Goal: Information Seeking & Learning: Understand process/instructions

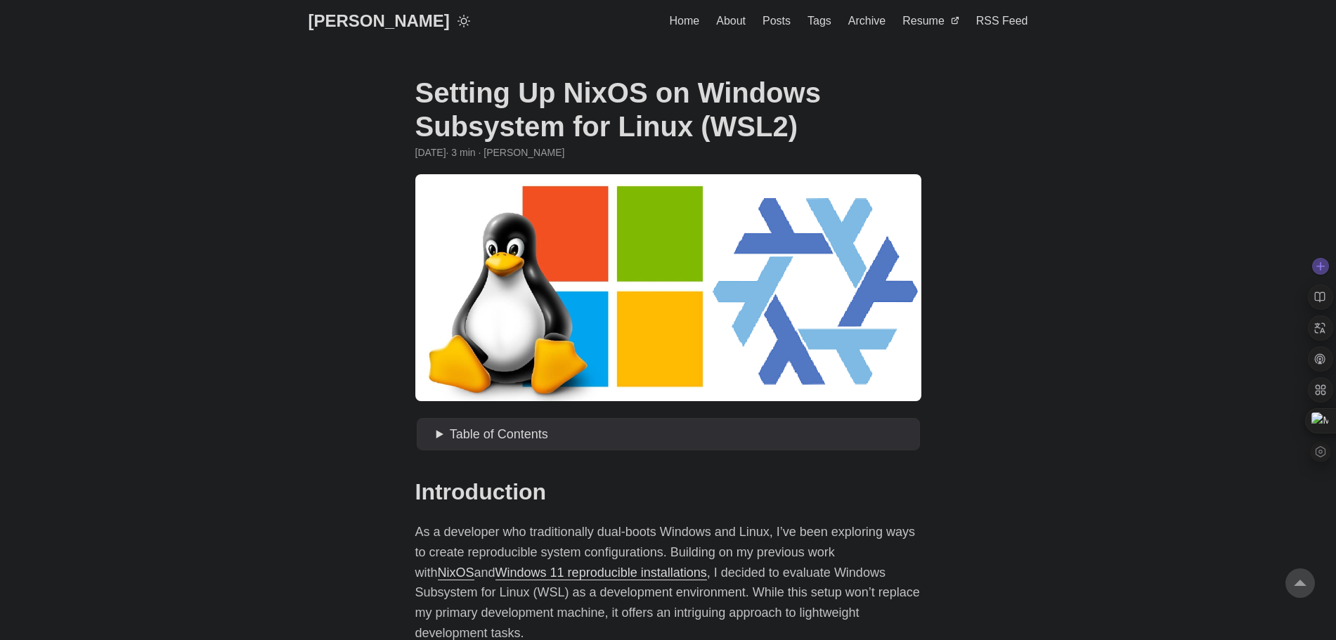
scroll to position [2951, 0]
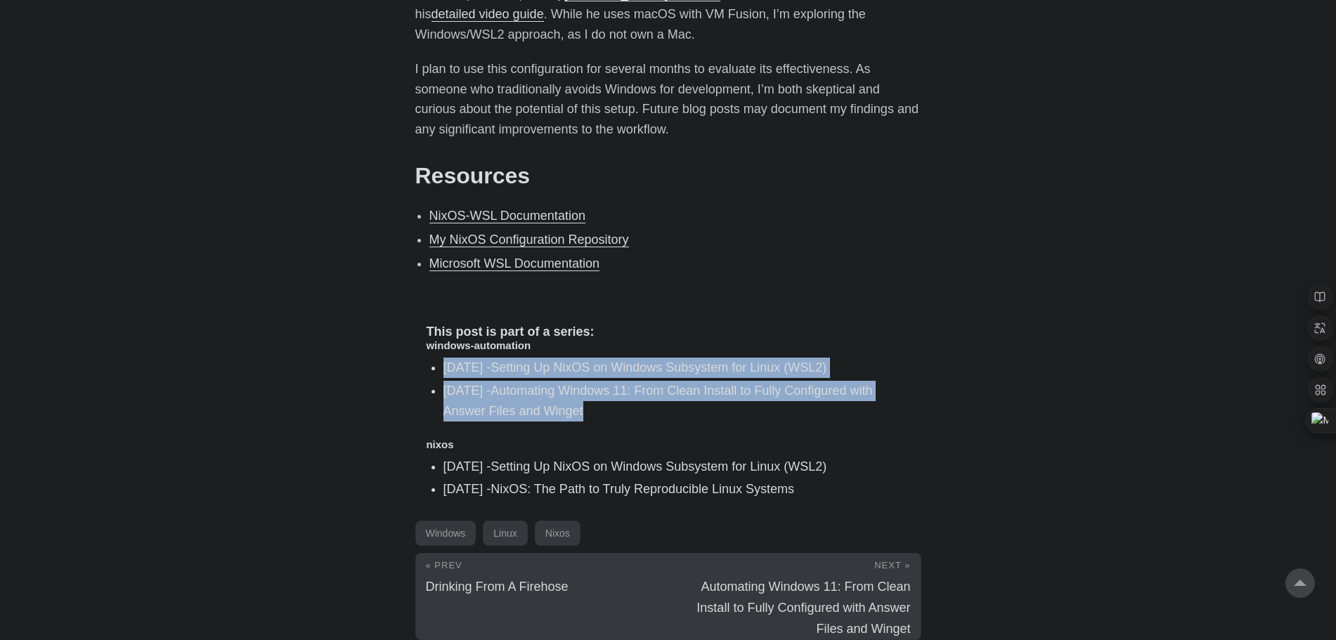
drag, startPoint x: 620, startPoint y: 371, endPoint x: 391, endPoint y: 334, distance: 231.4
click at [681, 381] on li "[DATE] - Automating Windows 11: From Clean Install to Fully Configured with Ans…" at bounding box center [676, 401] width 467 height 41
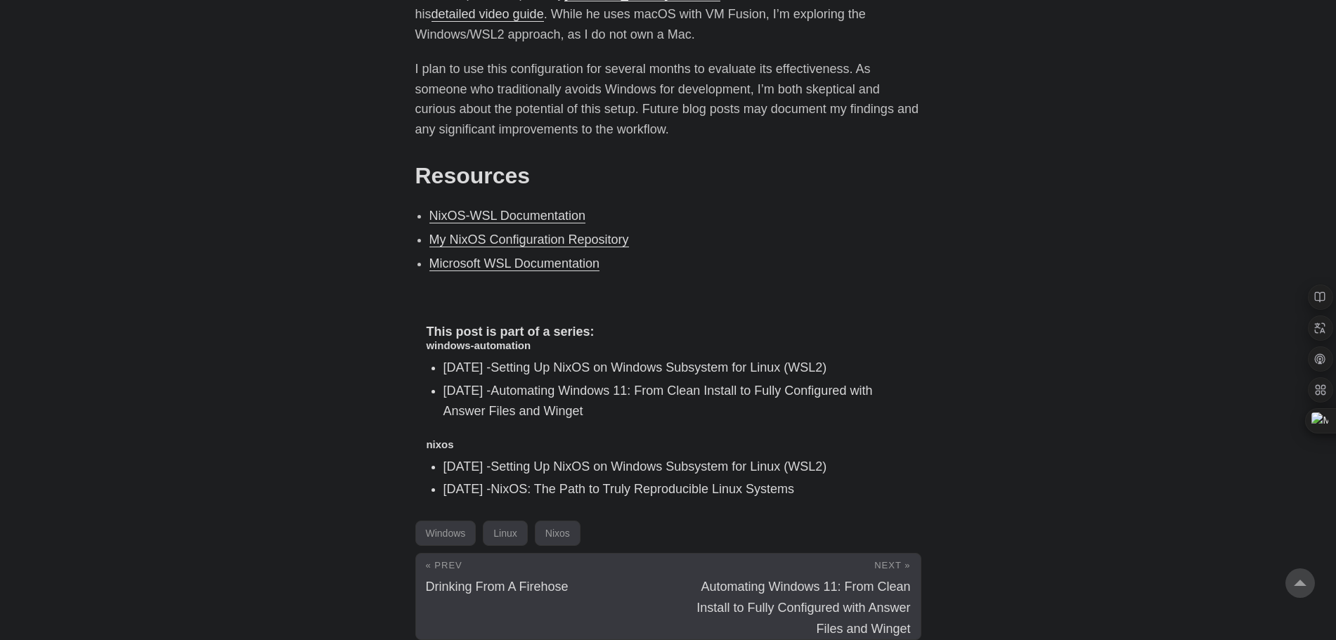
click at [717, 360] on link "Setting Up NixOS on Windows Subsystem for Linux (WSL2)" at bounding box center [658, 367] width 336 height 14
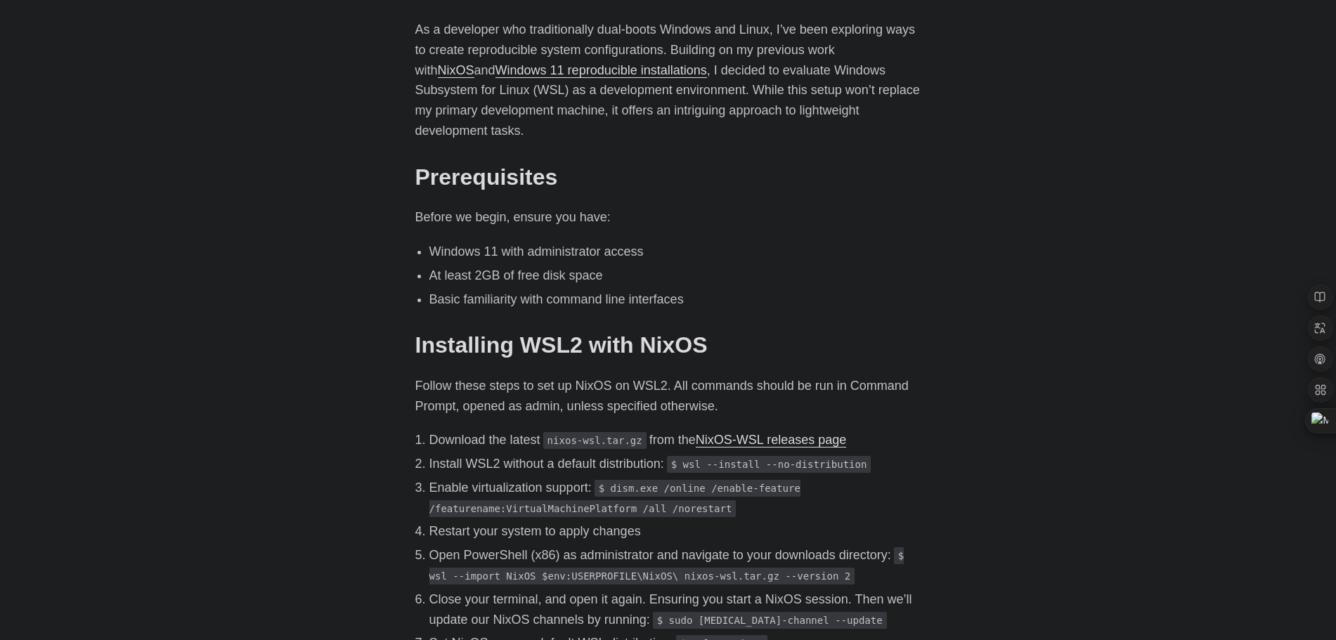
scroll to position [703, 0]
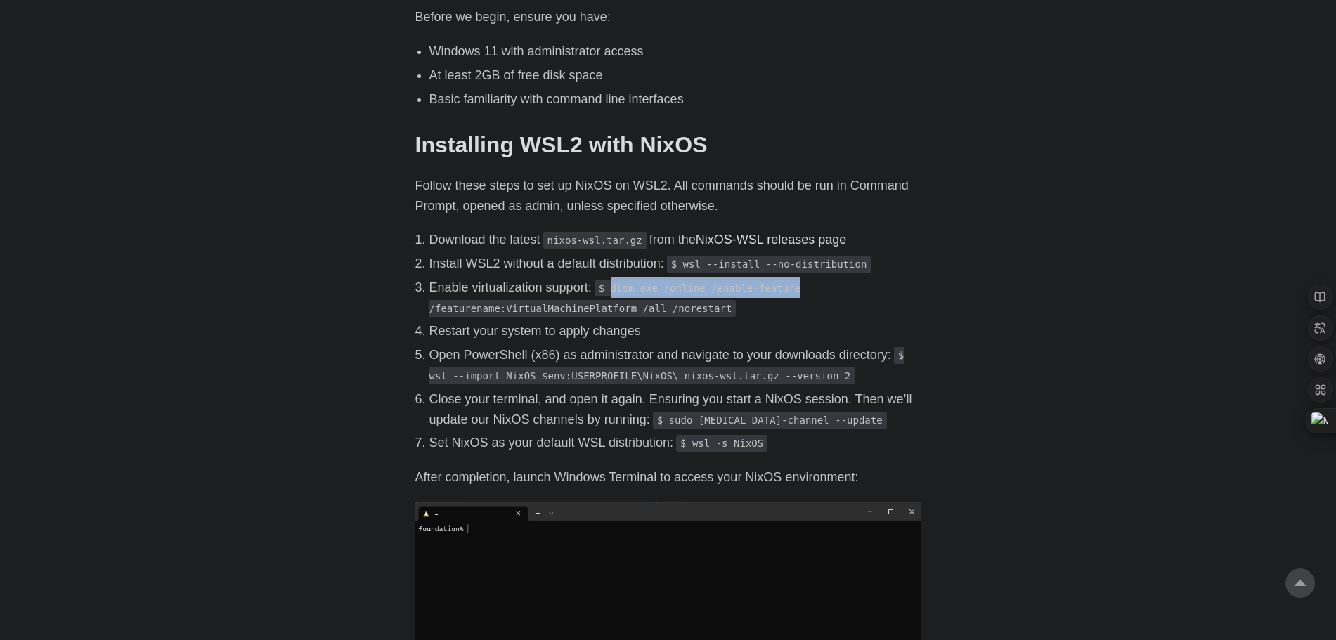
drag, startPoint x: 611, startPoint y: 268, endPoint x: 790, endPoint y: 267, distance: 179.2
click at [790, 278] on p "Enable virtualization support: $ dism.exe /online /enable-feature /featurename:…" at bounding box center [675, 298] width 492 height 41
click at [733, 321] on p "Restart your system to apply changes" at bounding box center [675, 331] width 492 height 20
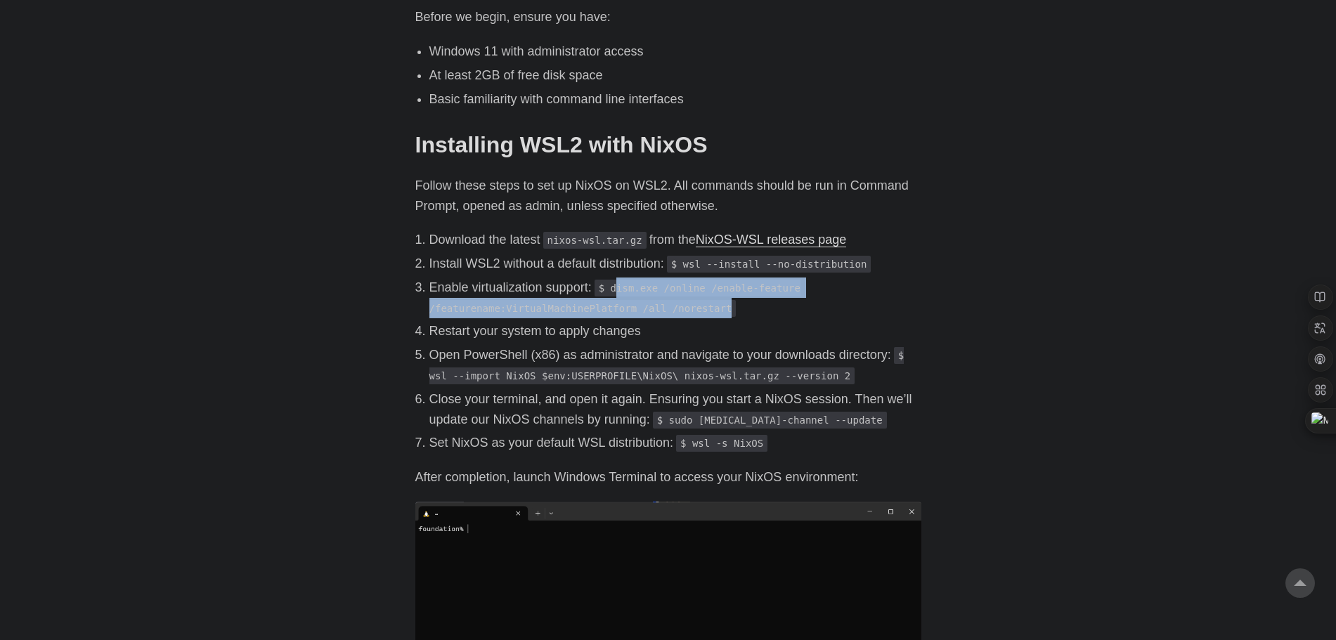
drag, startPoint x: 614, startPoint y: 269, endPoint x: 681, endPoint y: 292, distance: 70.7
click at [681, 292] on code "$ dism.exe /online /enable-feature /featurename:VirtualMachinePlatform /all /no…" at bounding box center [614, 298] width 371 height 37
copy code "ism.exe /online /enable-feature /featurename:VirtualMachinePlatform /all /nores…"
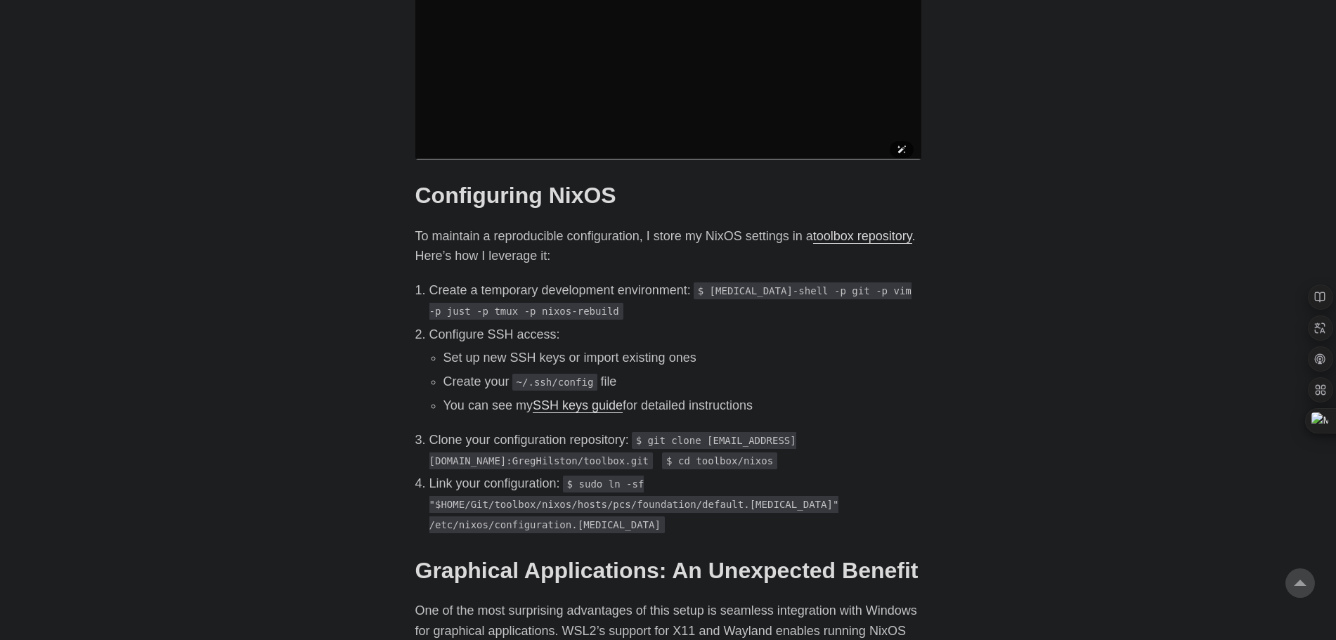
scroll to position [1335, 0]
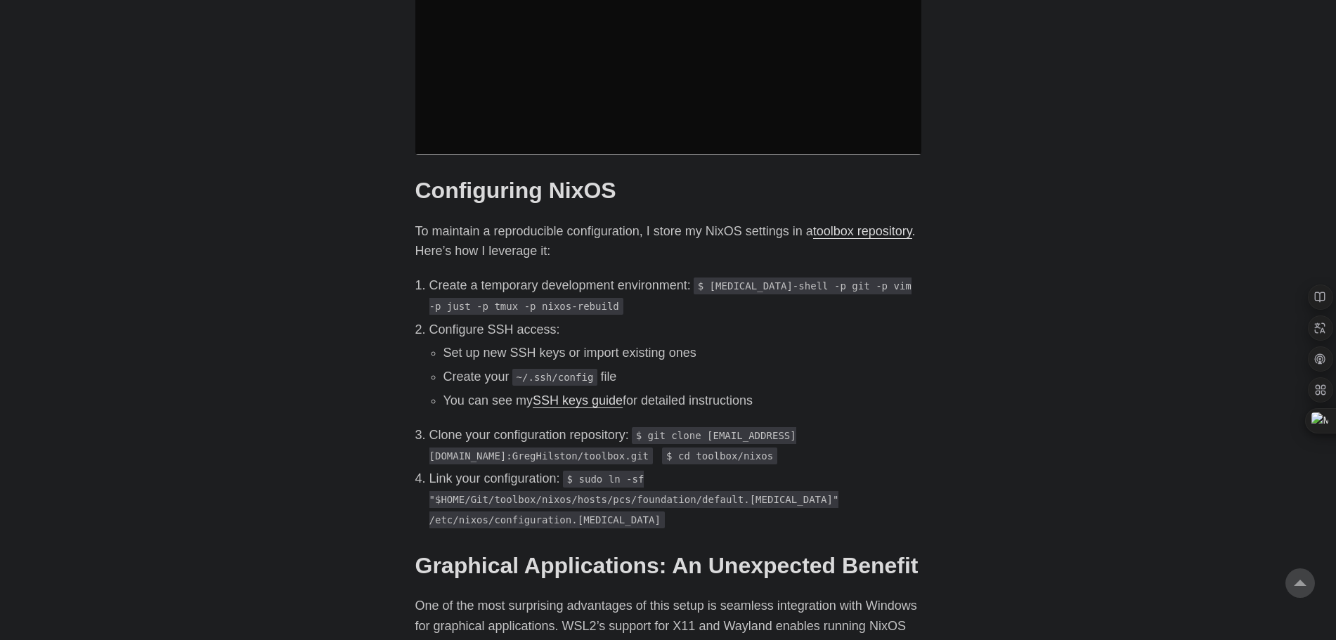
click at [839, 224] on link "toolbox repository" at bounding box center [862, 231] width 99 height 14
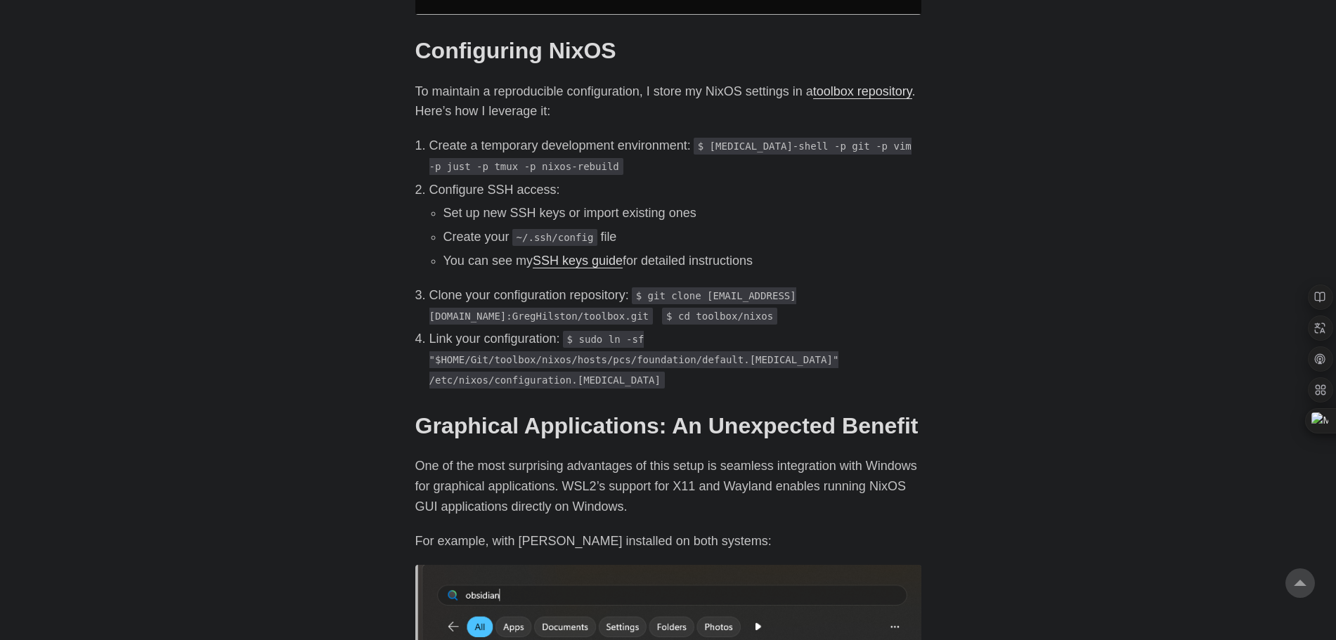
scroll to position [1405, 0]
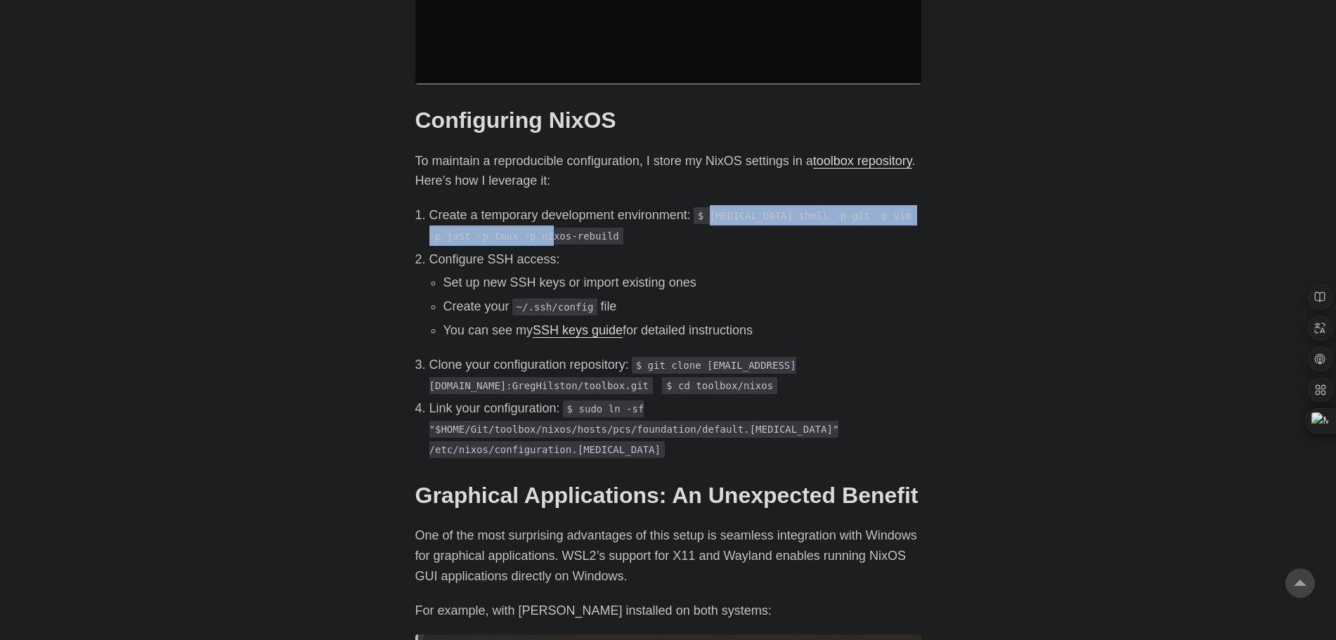
drag, startPoint x: 493, startPoint y: 219, endPoint x: 749, endPoint y: 204, distance: 256.1
click at [710, 207] on code "$ [MEDICAL_DATA]-shell -p git -p vim -p just -p tmux -p nixos-rebuild" at bounding box center [670, 225] width 482 height 37
copy code "nix-shell -p git -p vim -p just -p tmux -p nixos-rebuild"
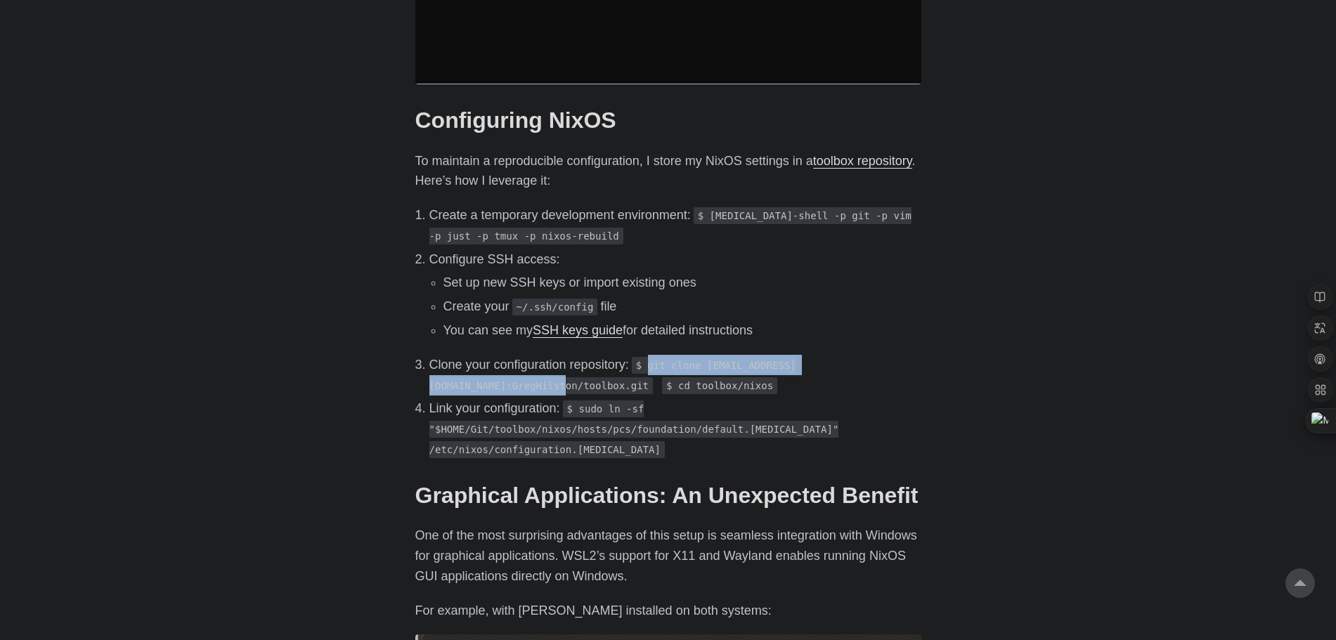
drag, startPoint x: 650, startPoint y: 342, endPoint x: 887, endPoint y: 353, distance: 237.0
click at [796, 357] on code "$ git clone [EMAIL_ADDRESS][DOMAIN_NAME]:GregHilston/toolbox.git" at bounding box center [612, 375] width 367 height 37
copy code "git clone git@github.com:GregHilston/toolbox.git"
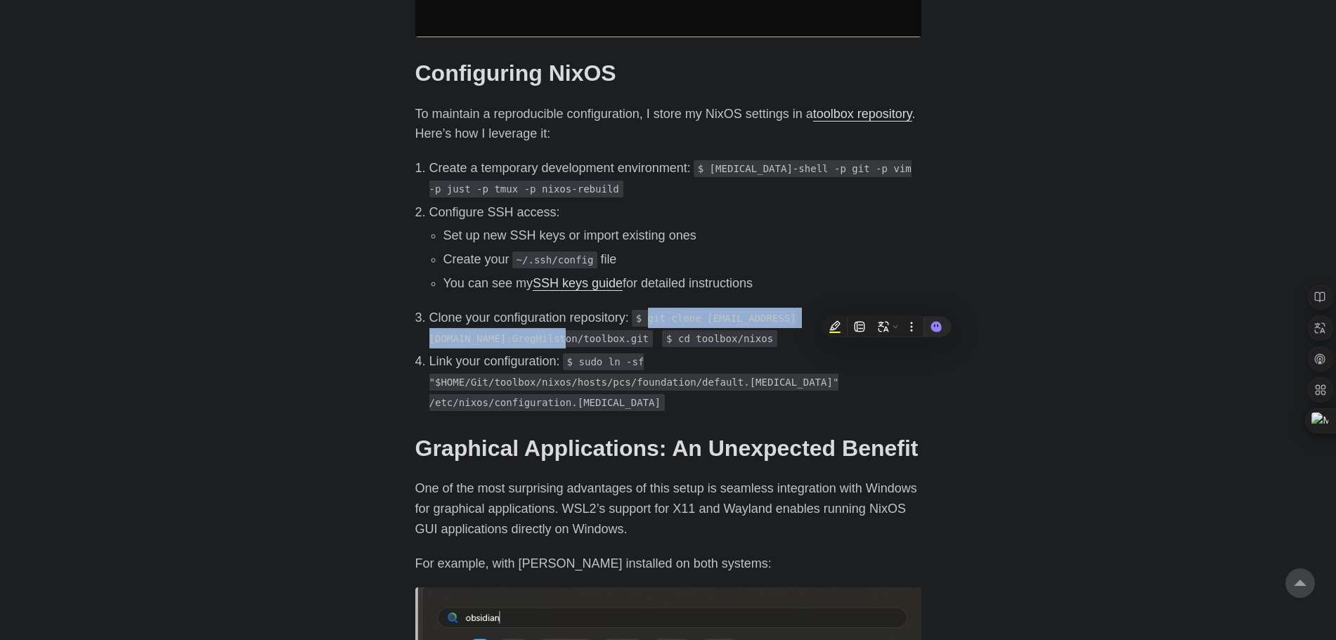
scroll to position [1475, 0]
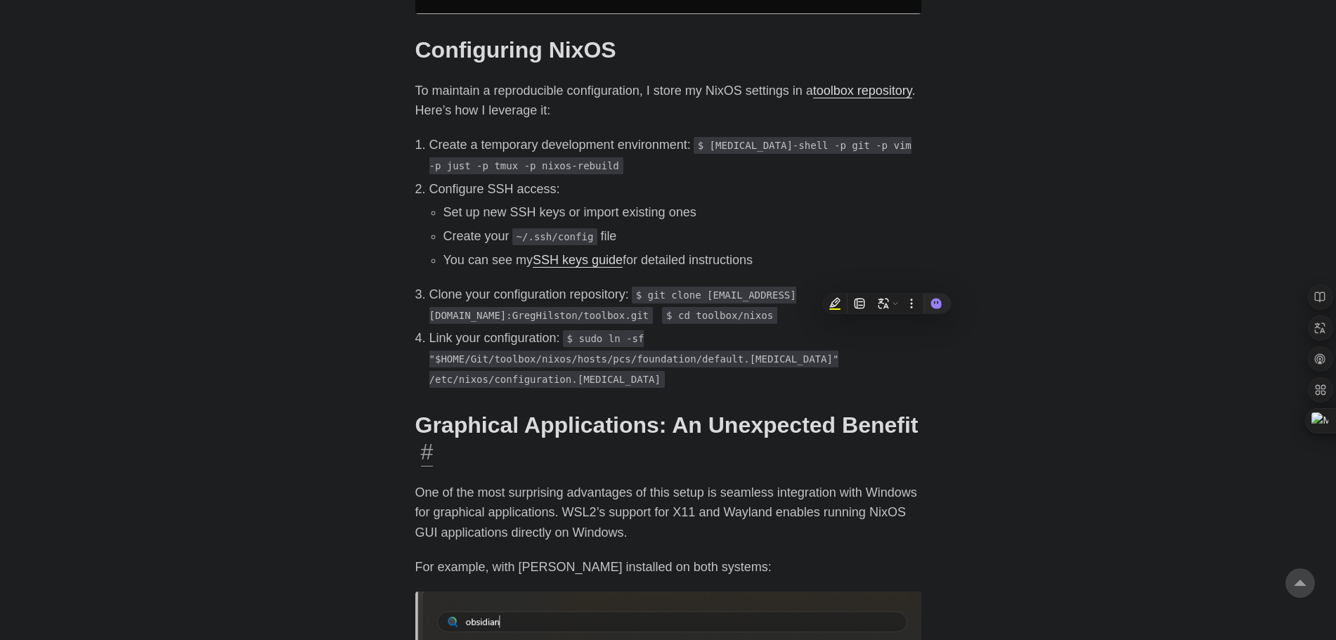
drag, startPoint x: 934, startPoint y: 391, endPoint x: 913, endPoint y: 381, distance: 23.9
click at [934, 391] on main "Setting Up NixOS on Windows Subsystem for Linux (WSL2) December 17, 2024 · 3 mi…" at bounding box center [668, 389] width 540 height 3644
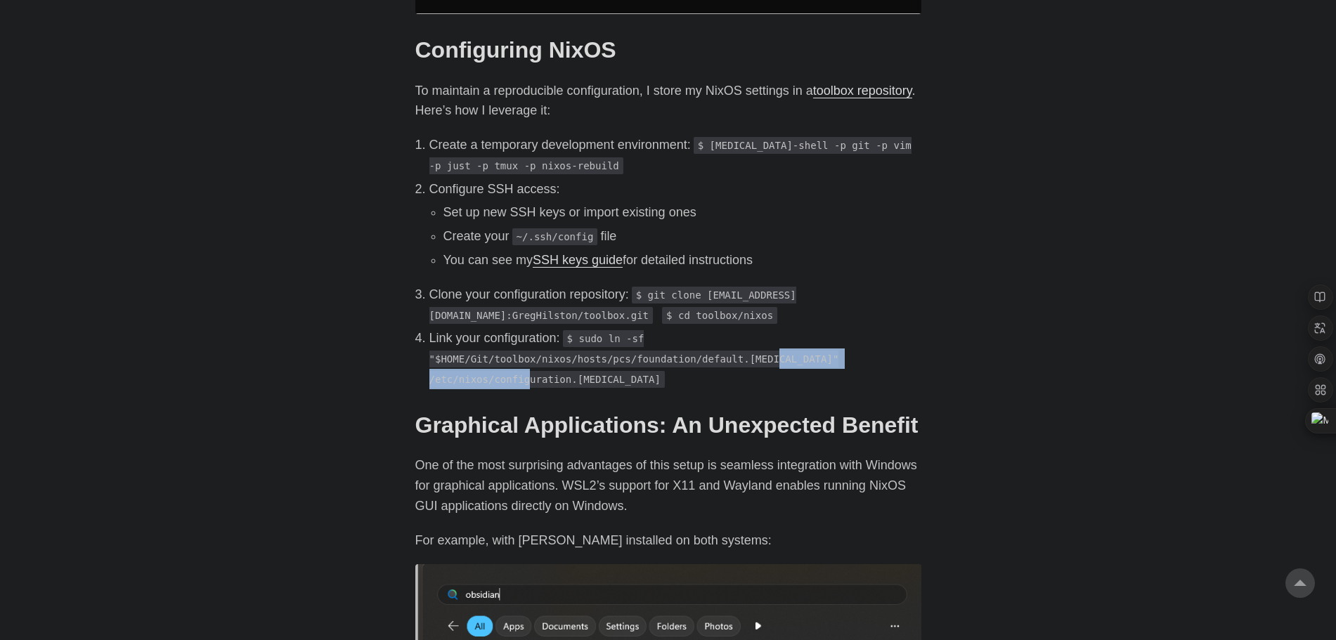
drag, startPoint x: 861, startPoint y: 337, endPoint x: 721, endPoint y: 346, distance: 140.8
click at [721, 346] on p "Link your configuration: $ sudo ln -sf "$HOME/Git/toolbox/nixos/hosts/pcs/found…" at bounding box center [675, 358] width 492 height 60
click at [954, 346] on body "[PERSON_NAME] Home About Posts Tags Archive Resume" at bounding box center [668, 375] width 1336 height 3700
drag, startPoint x: 721, startPoint y: 342, endPoint x: 864, endPoint y: 344, distance: 143.3
click at [863, 343] on p "Link your configuration: $ sudo ln -sf "$HOME/Git/toolbox/nixos/hosts/pcs/found…" at bounding box center [675, 358] width 492 height 60
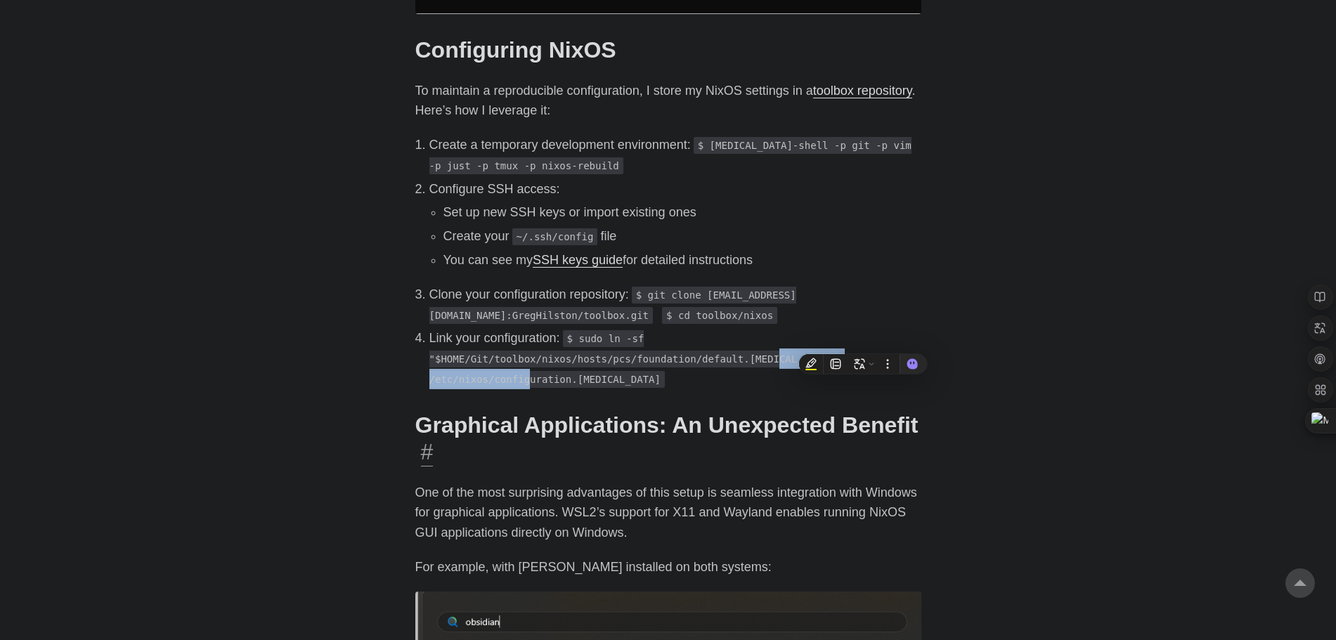
copy code "/etc/nixos/configuration.nix"
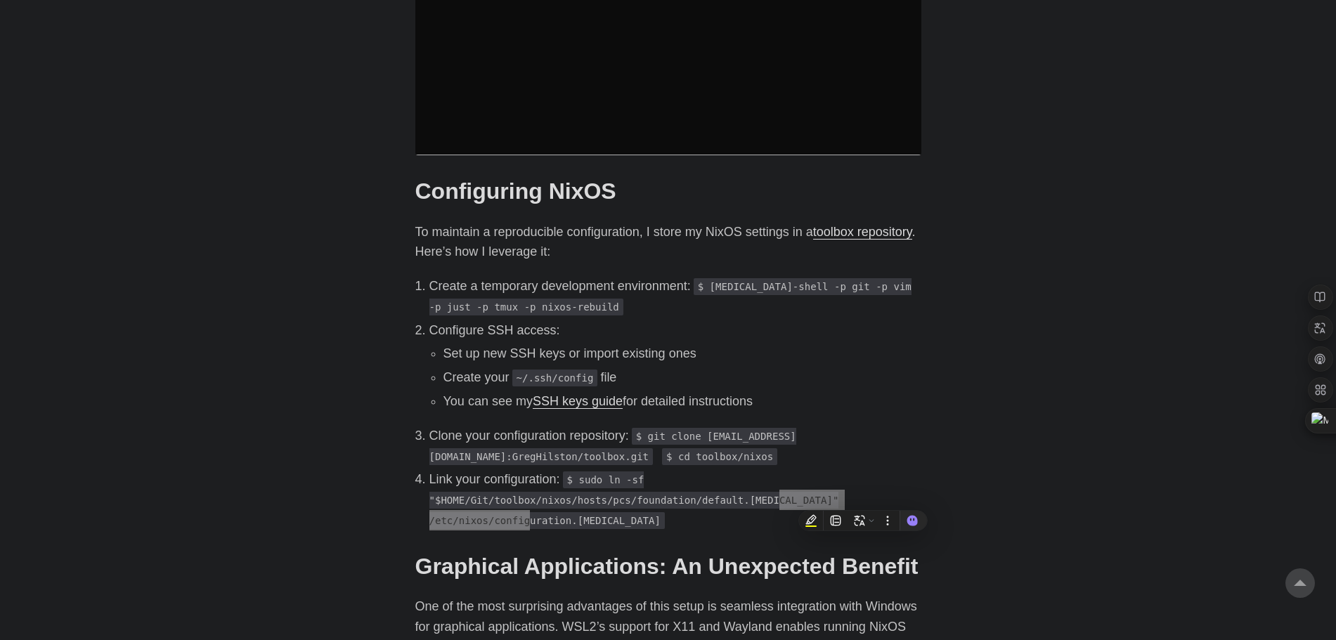
scroll to position [1335, 0]
drag, startPoint x: 445, startPoint y: 336, endPoint x: 690, endPoint y: 348, distance: 244.8
click at [667, 348] on ul "Set up new SSH keys or import existing ones Create your ~/.ssh/config file You …" at bounding box center [675, 376] width 492 height 67
click at [844, 367] on li "Create your ~/.ssh/config file" at bounding box center [682, 377] width 478 height 20
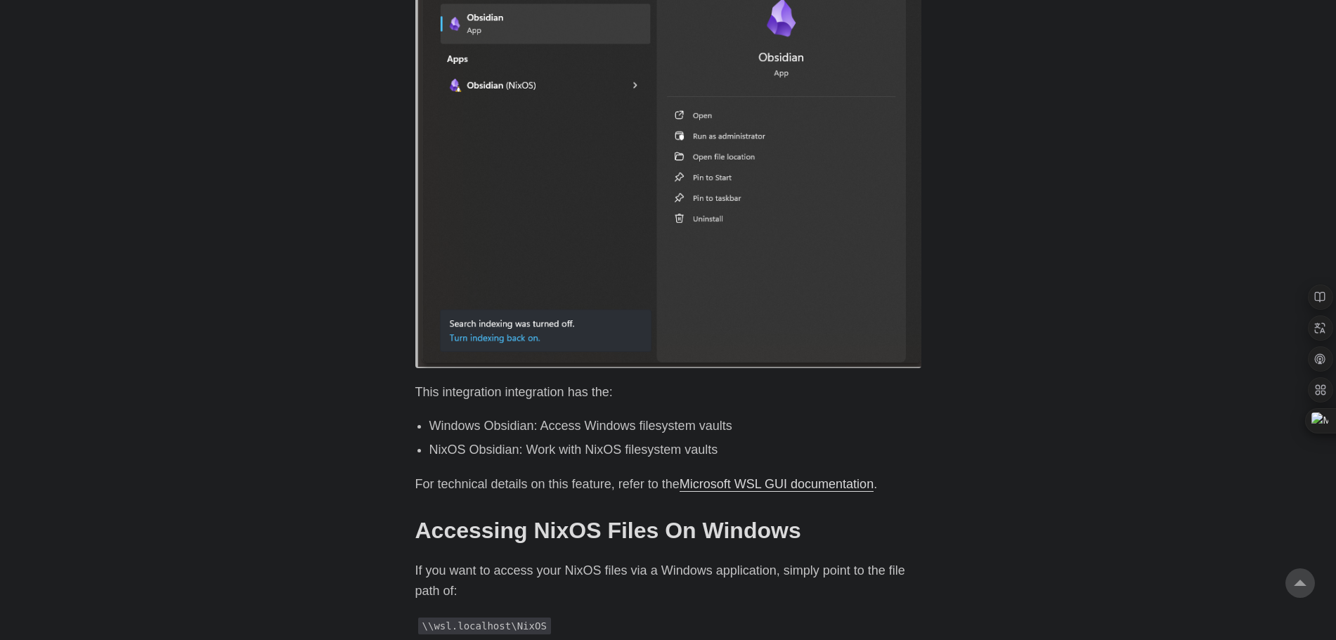
scroll to position [2178, 0]
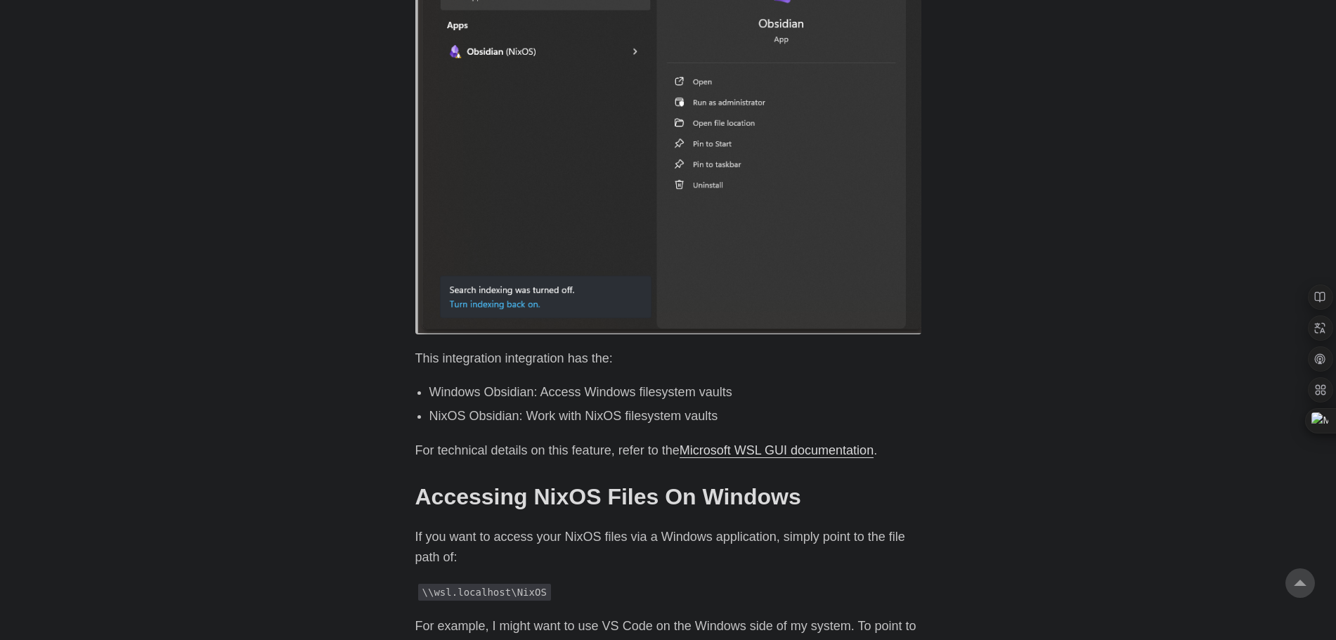
click at [735, 443] on link "Microsoft WSL GUI documentation" at bounding box center [776, 450] width 194 height 14
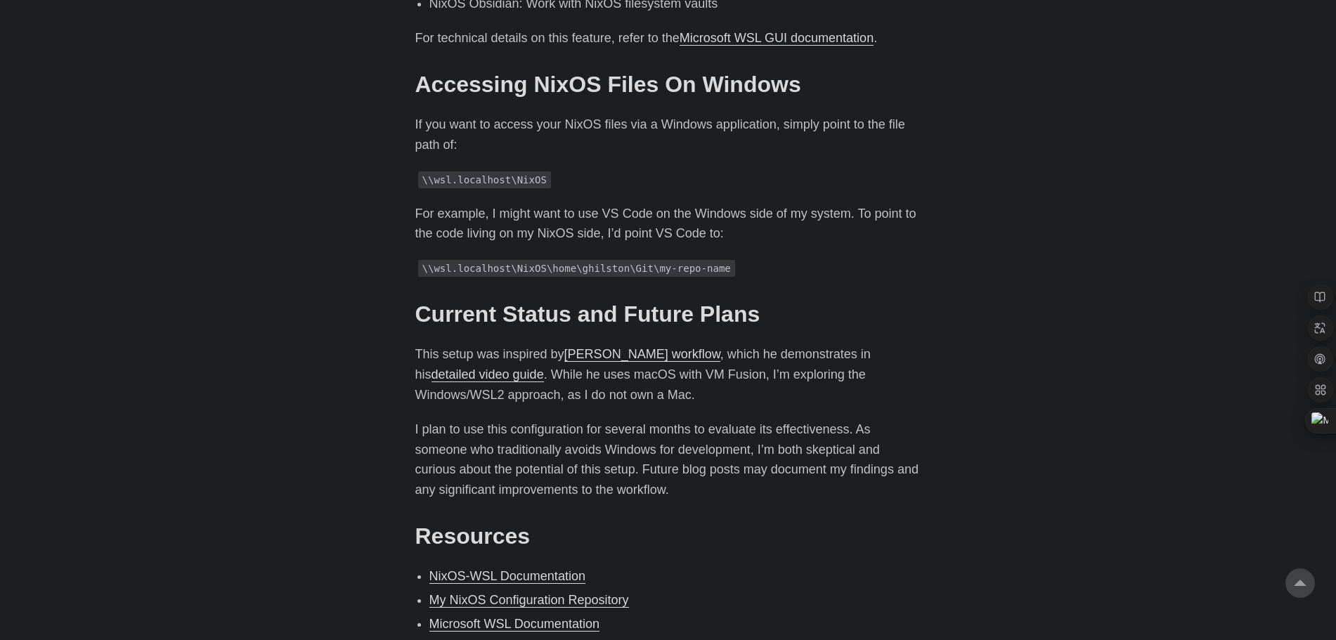
scroll to position [2600, 0]
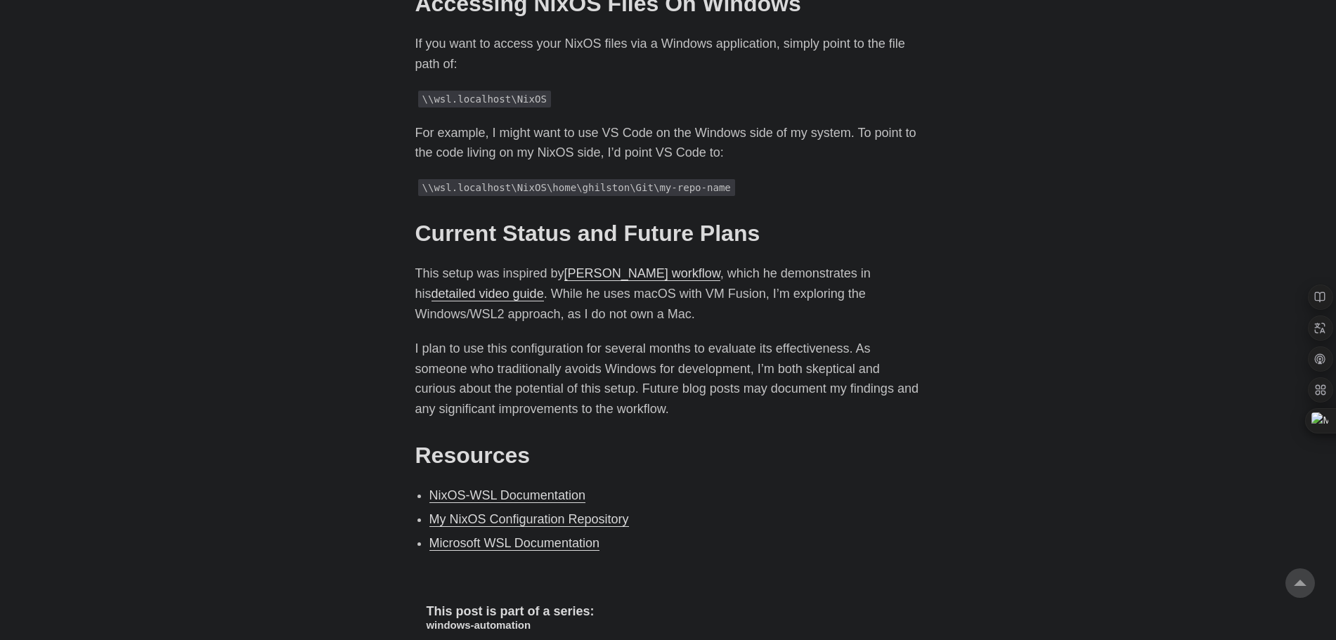
scroll to position [2740, 0]
